Goal: Share content: Share content

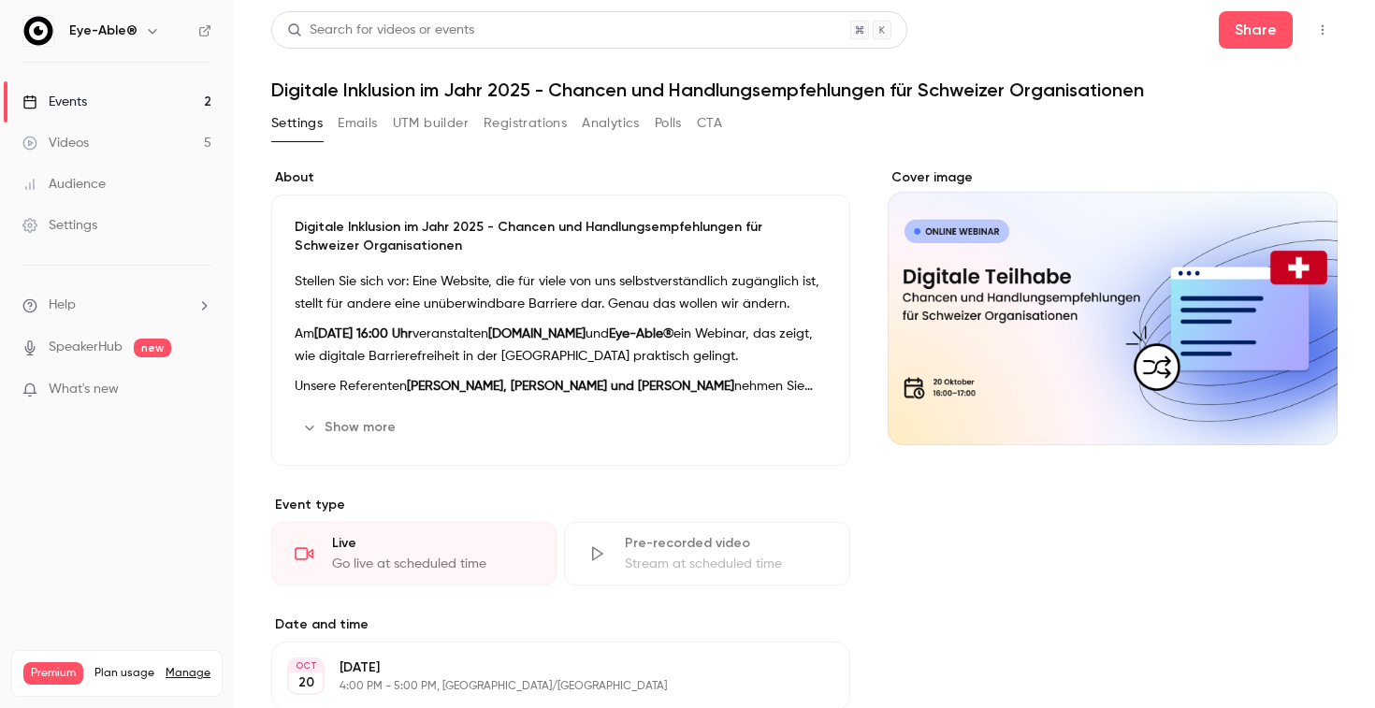
click at [145, 99] on link "Events 2" at bounding box center [117, 101] width 234 height 41
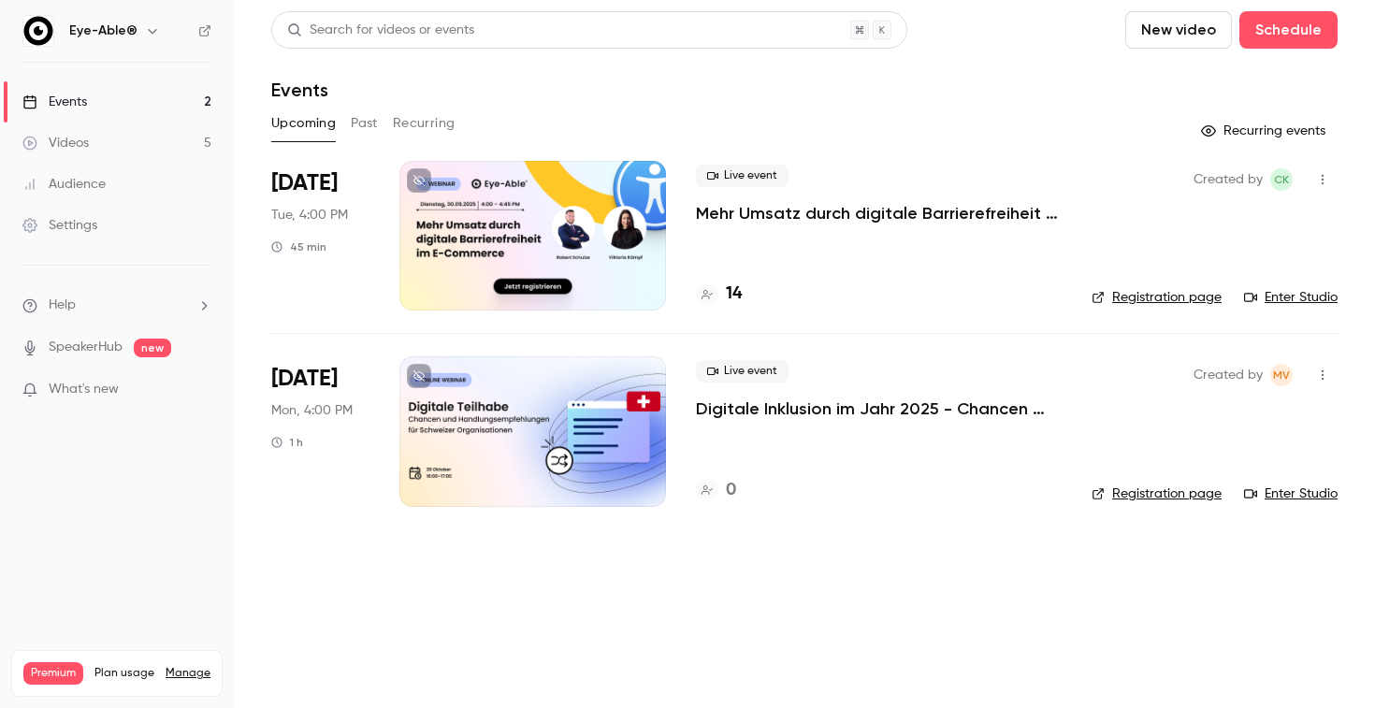
click at [100, 143] on link "Videos 5" at bounding box center [117, 143] width 234 height 41
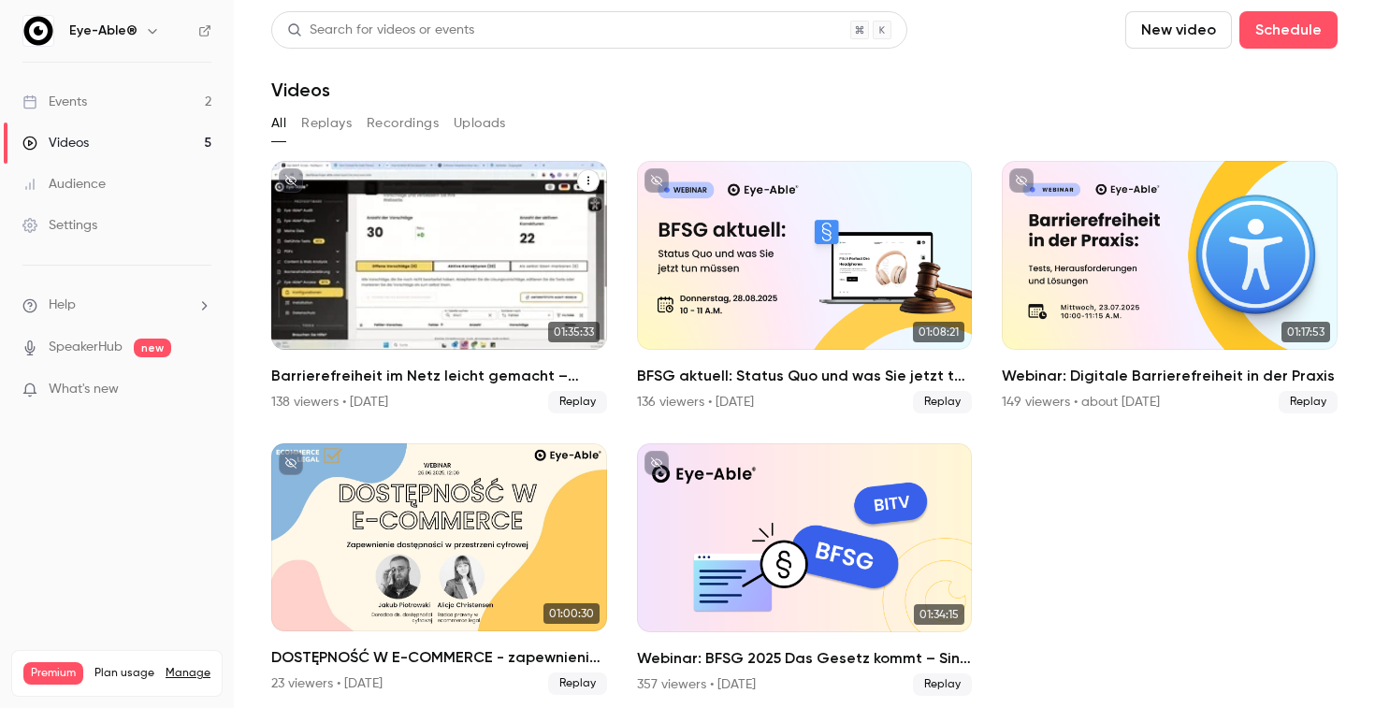
click at [591, 401] on span "Replay" at bounding box center [577, 402] width 59 height 22
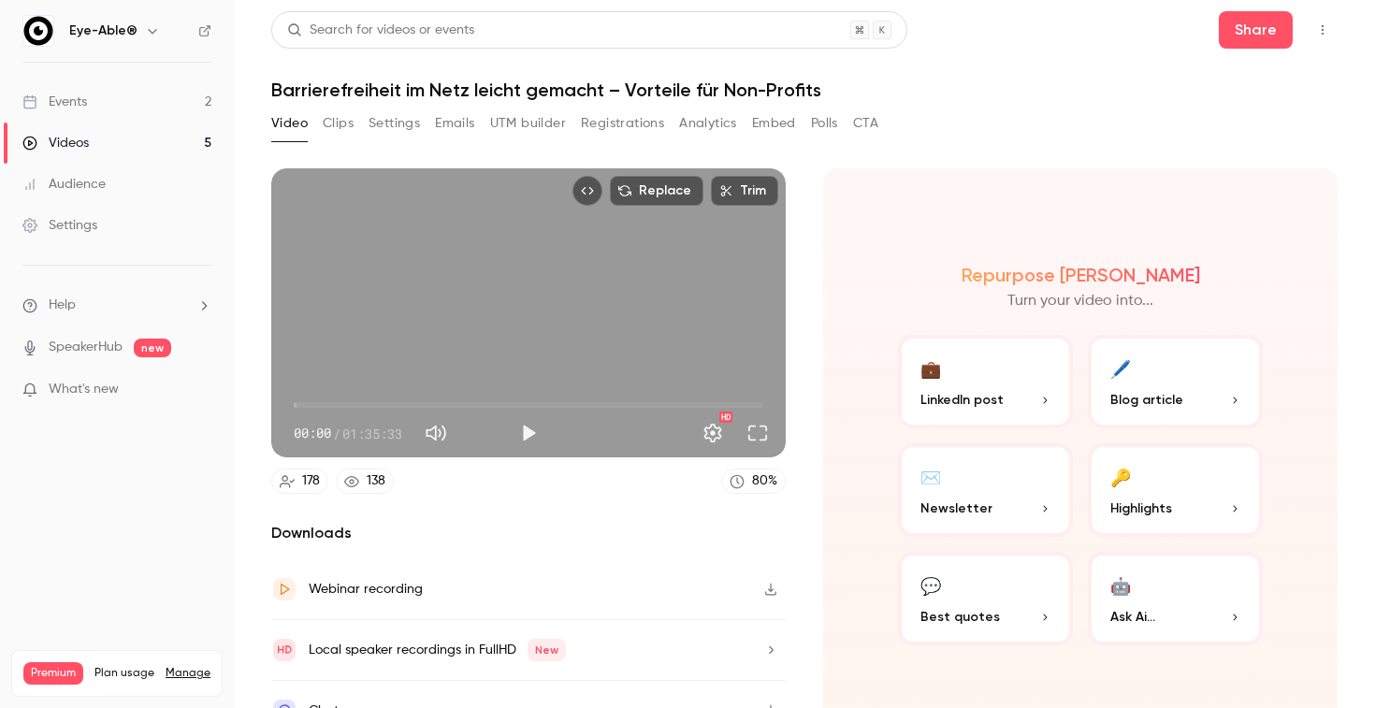
click at [594, 194] on icon "Embed video" at bounding box center [588, 190] width 12 height 7
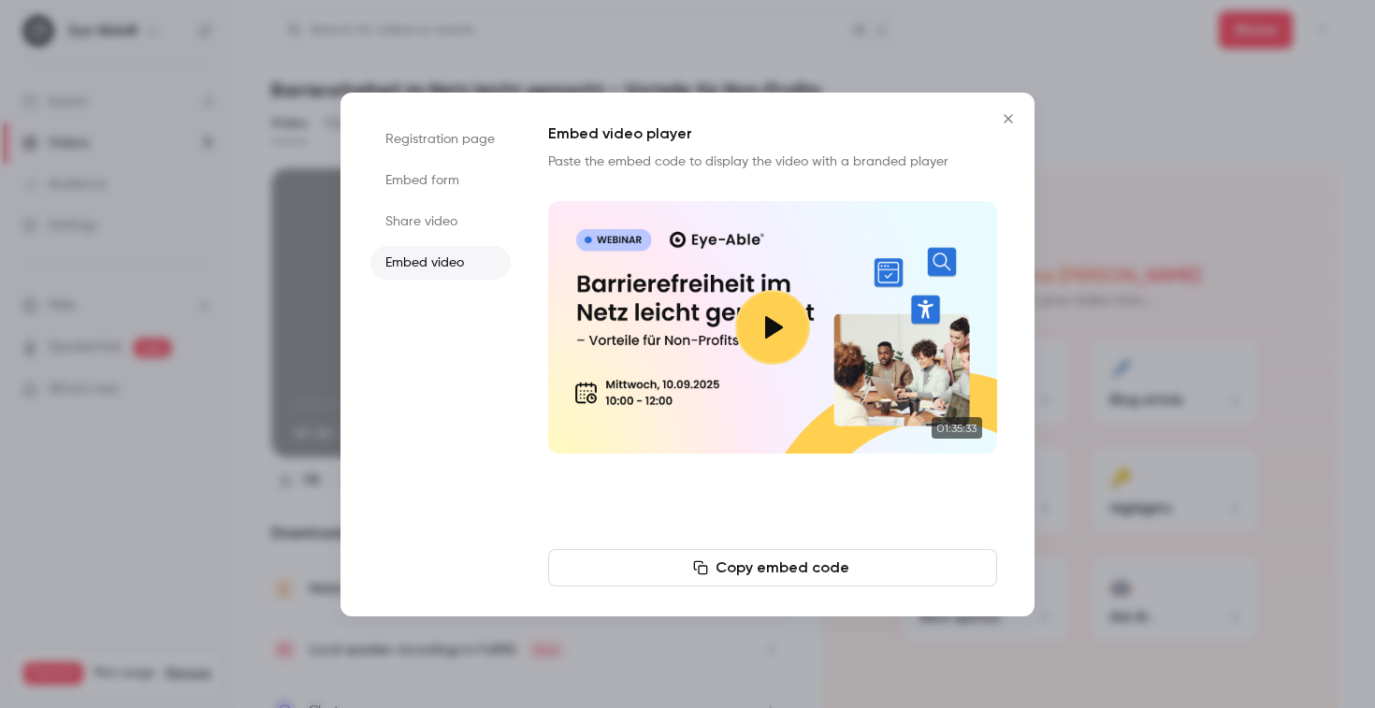
click at [447, 233] on li "Share video" at bounding box center [440, 222] width 140 height 34
click at [730, 573] on icon "button" at bounding box center [735, 567] width 15 height 15
click at [1014, 124] on icon "Close" at bounding box center [1008, 118] width 22 height 15
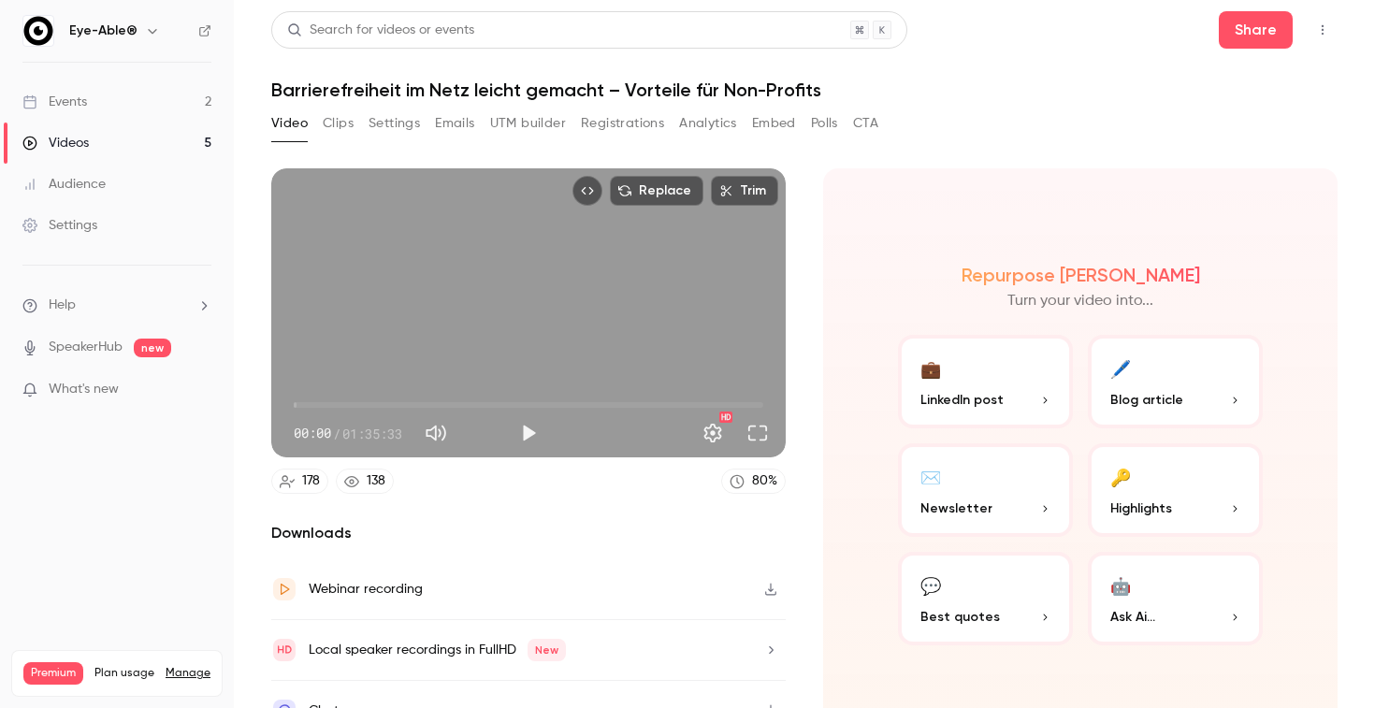
click at [114, 147] on link "Videos 5" at bounding box center [117, 143] width 234 height 41
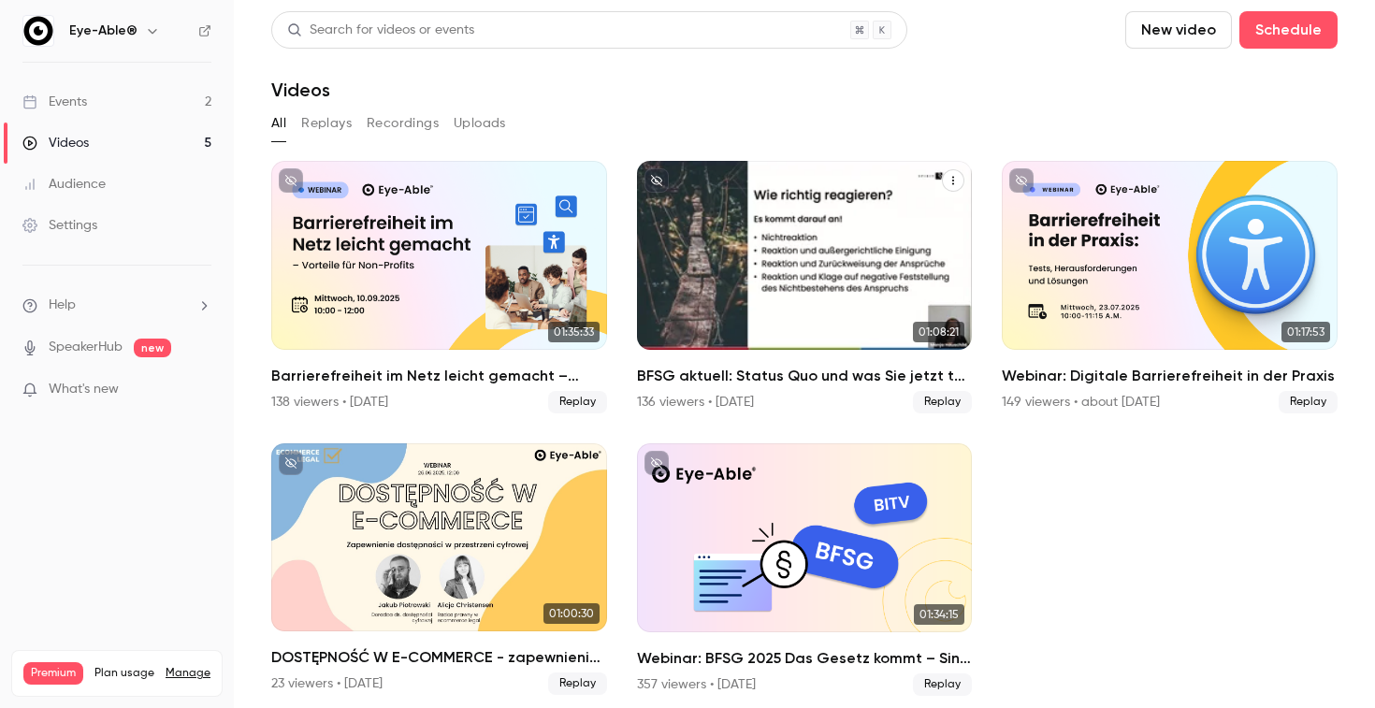
click at [807, 381] on h2 "BFSG aktuell: Status Quo und was Sie jetzt tun müssen" at bounding box center [805, 376] width 336 height 22
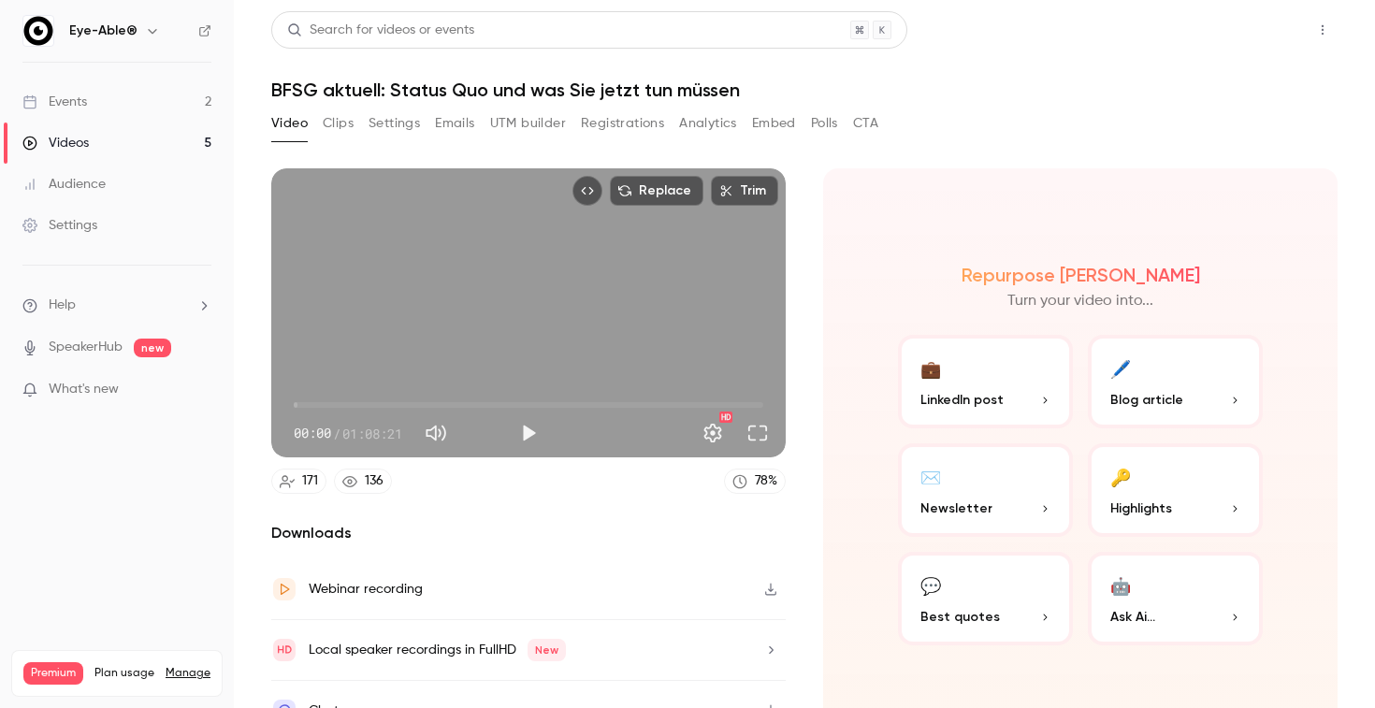
click at [1274, 25] on button "Share" at bounding box center [1256, 29] width 74 height 37
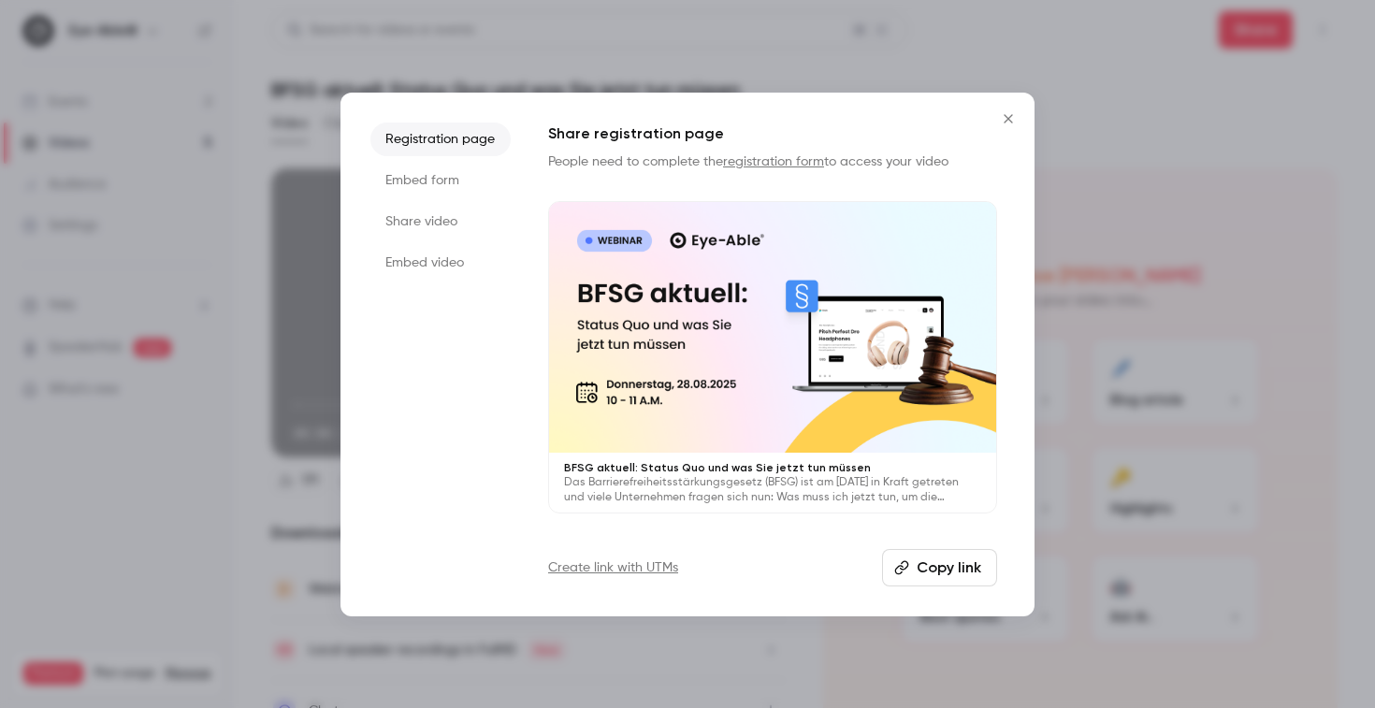
click at [435, 221] on li "Share video" at bounding box center [440, 222] width 140 height 34
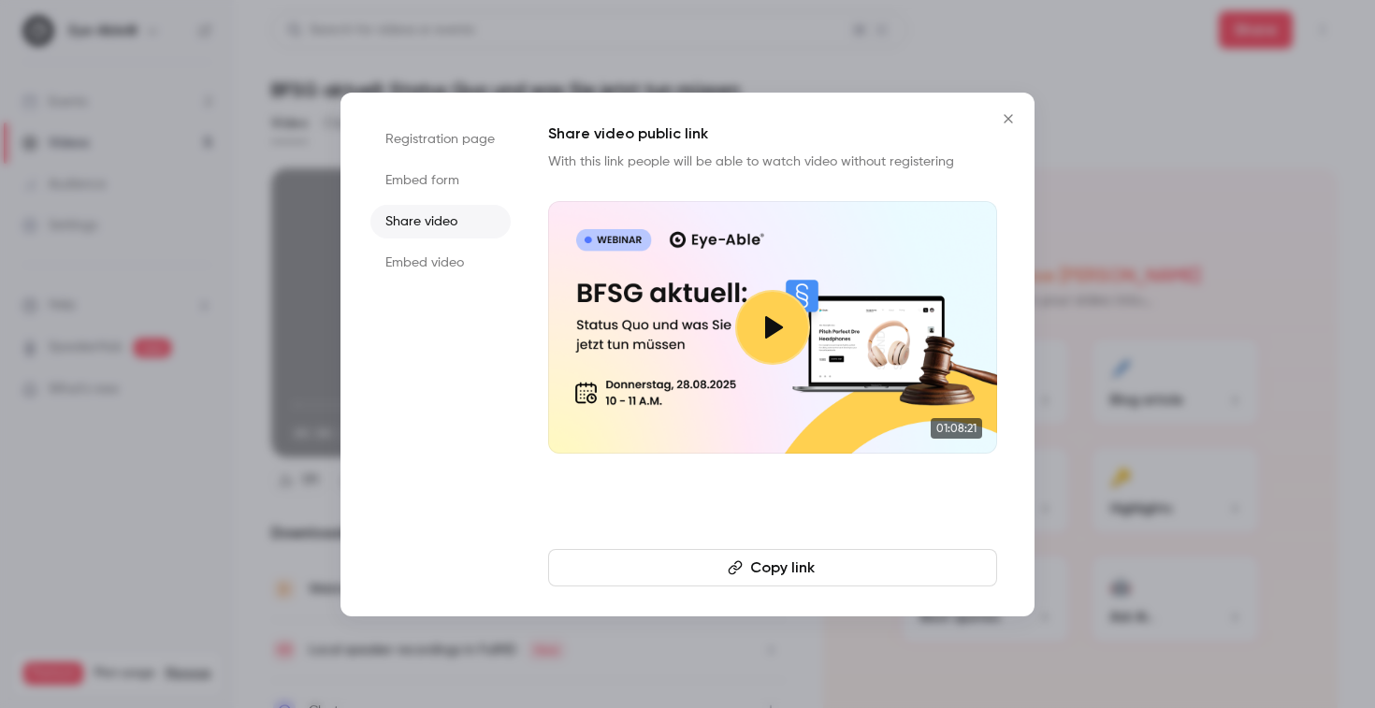
click at [713, 568] on button "Copy link" at bounding box center [772, 567] width 449 height 37
click at [1007, 123] on icon "Close" at bounding box center [1008, 118] width 22 height 15
